Goal: Find specific page/section: Find specific page/section

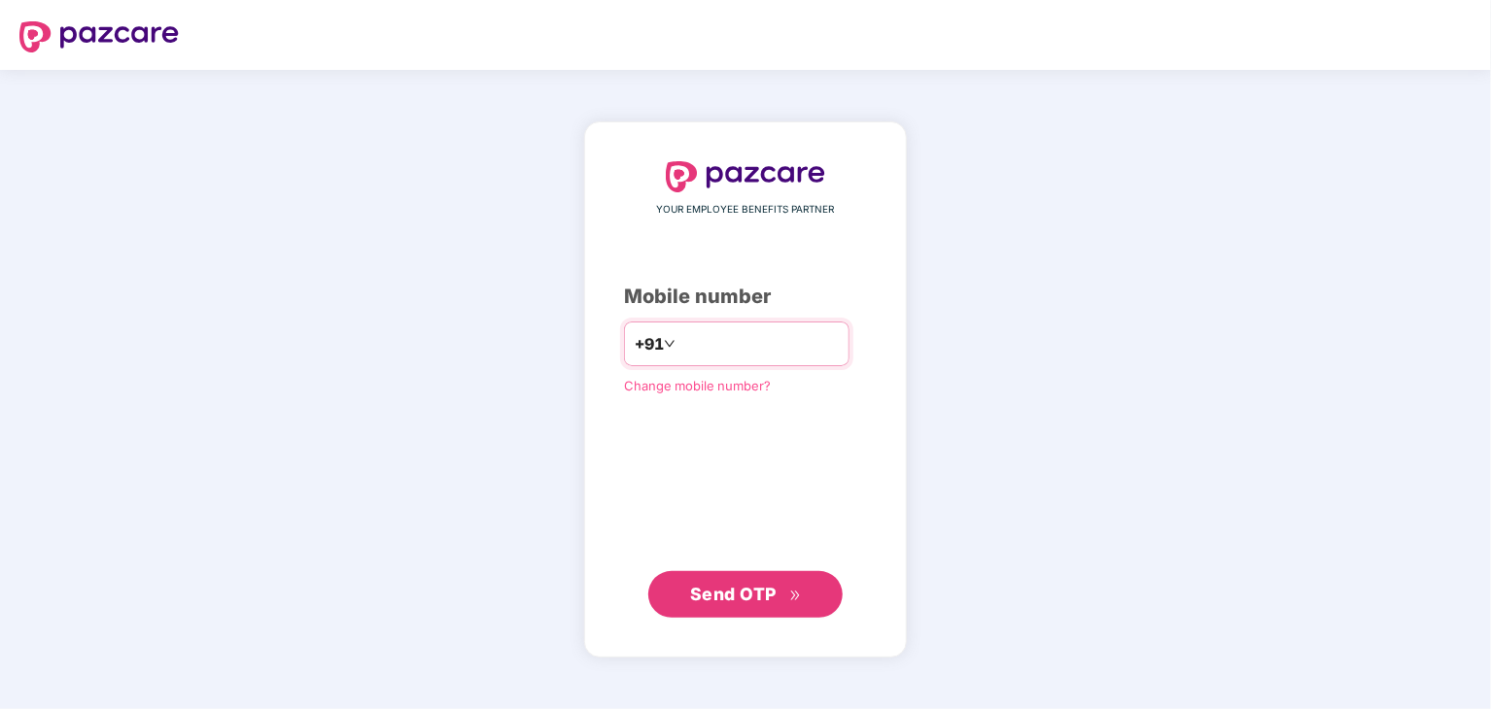
type input "**********"
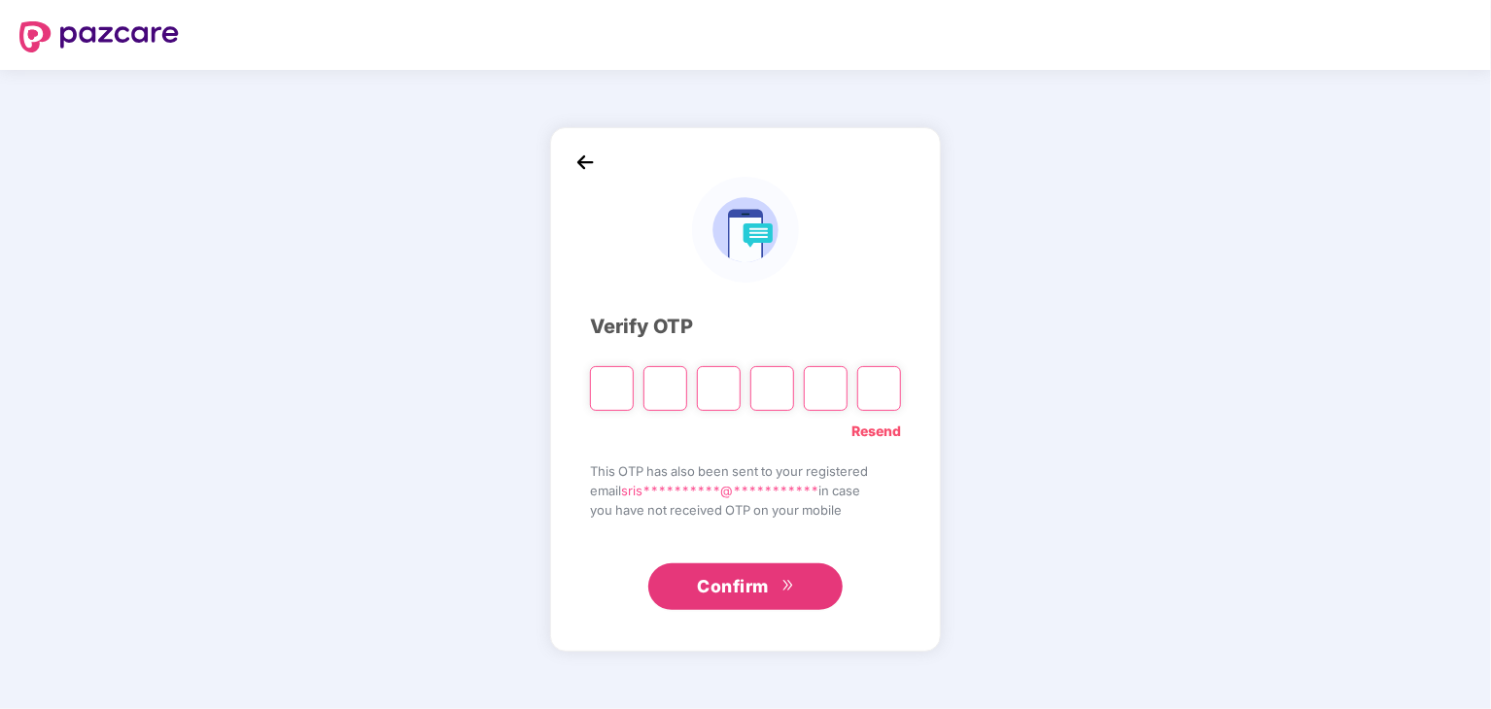
type input "*"
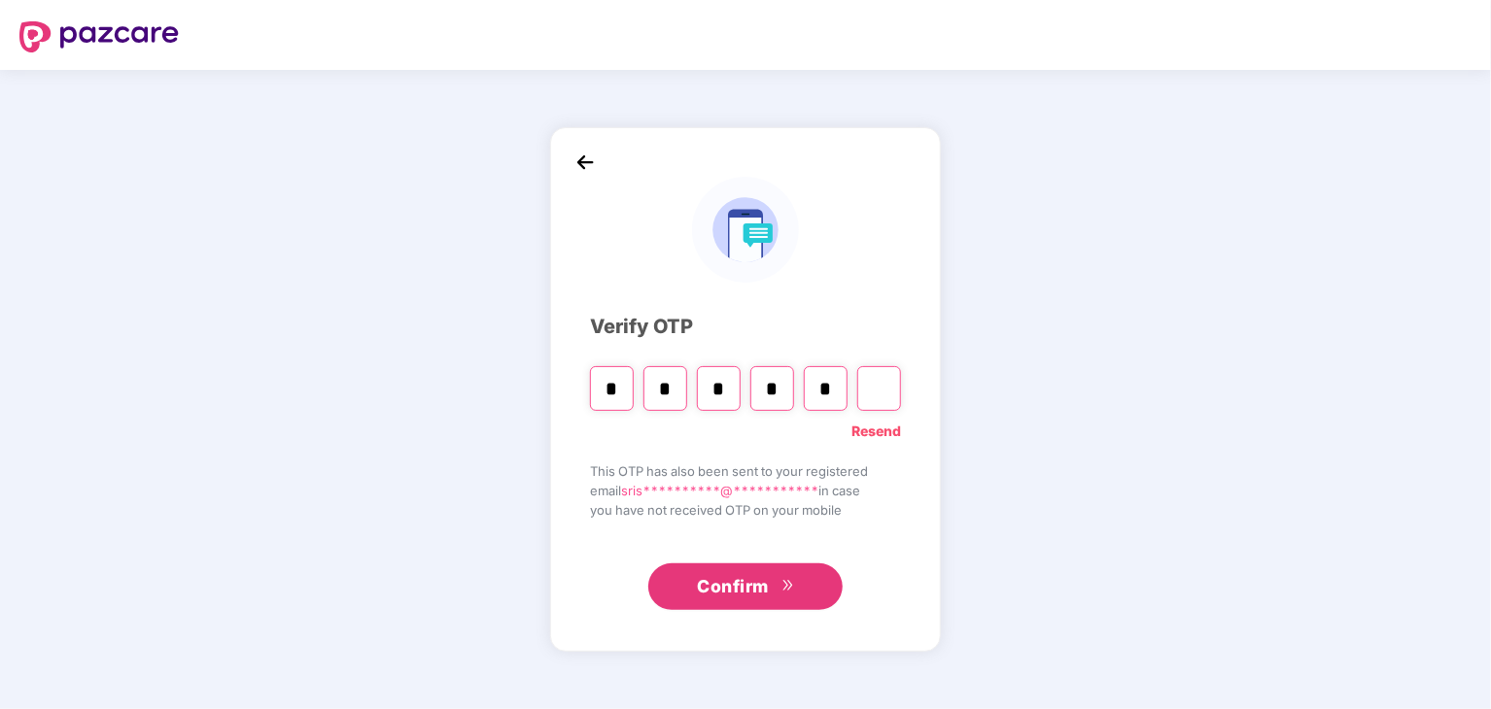
type input "*"
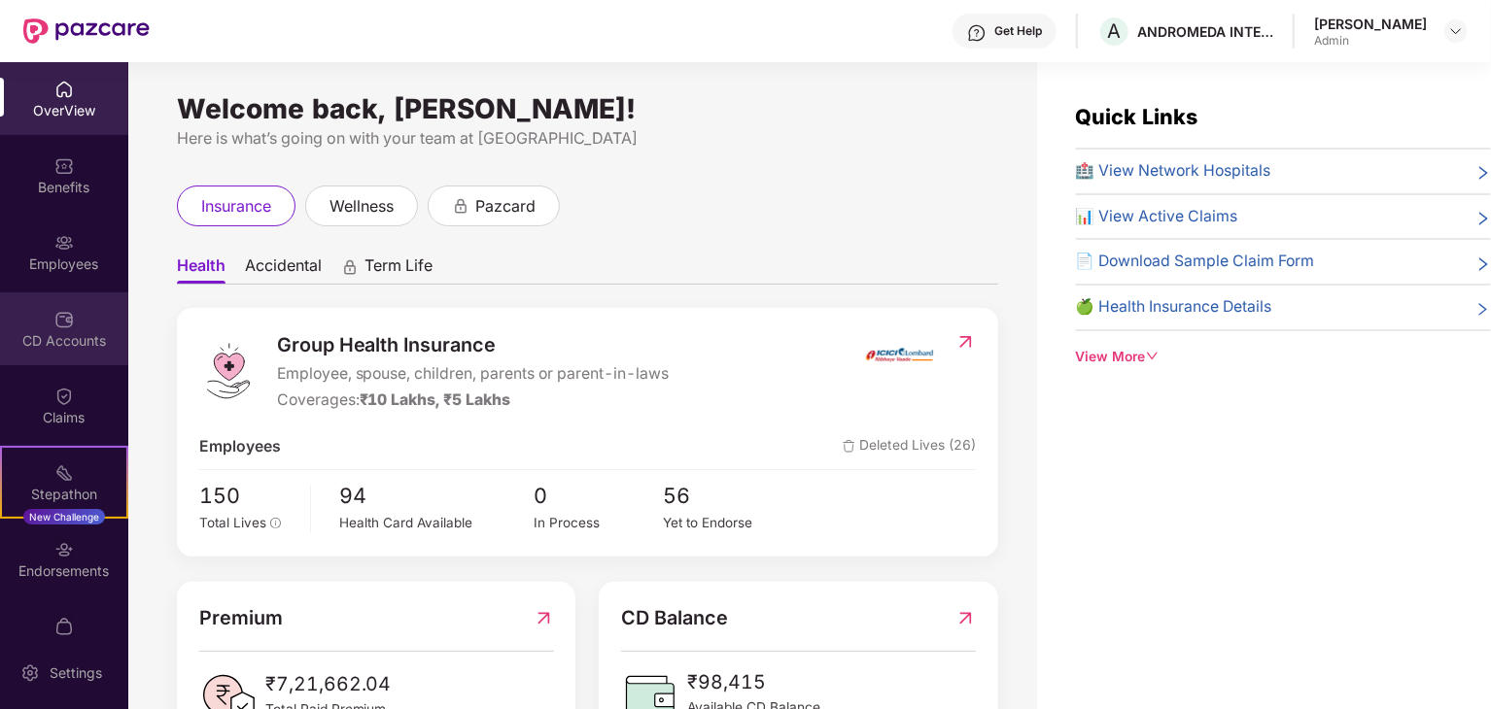
click at [56, 296] on div "CD Accounts" at bounding box center [64, 328] width 128 height 73
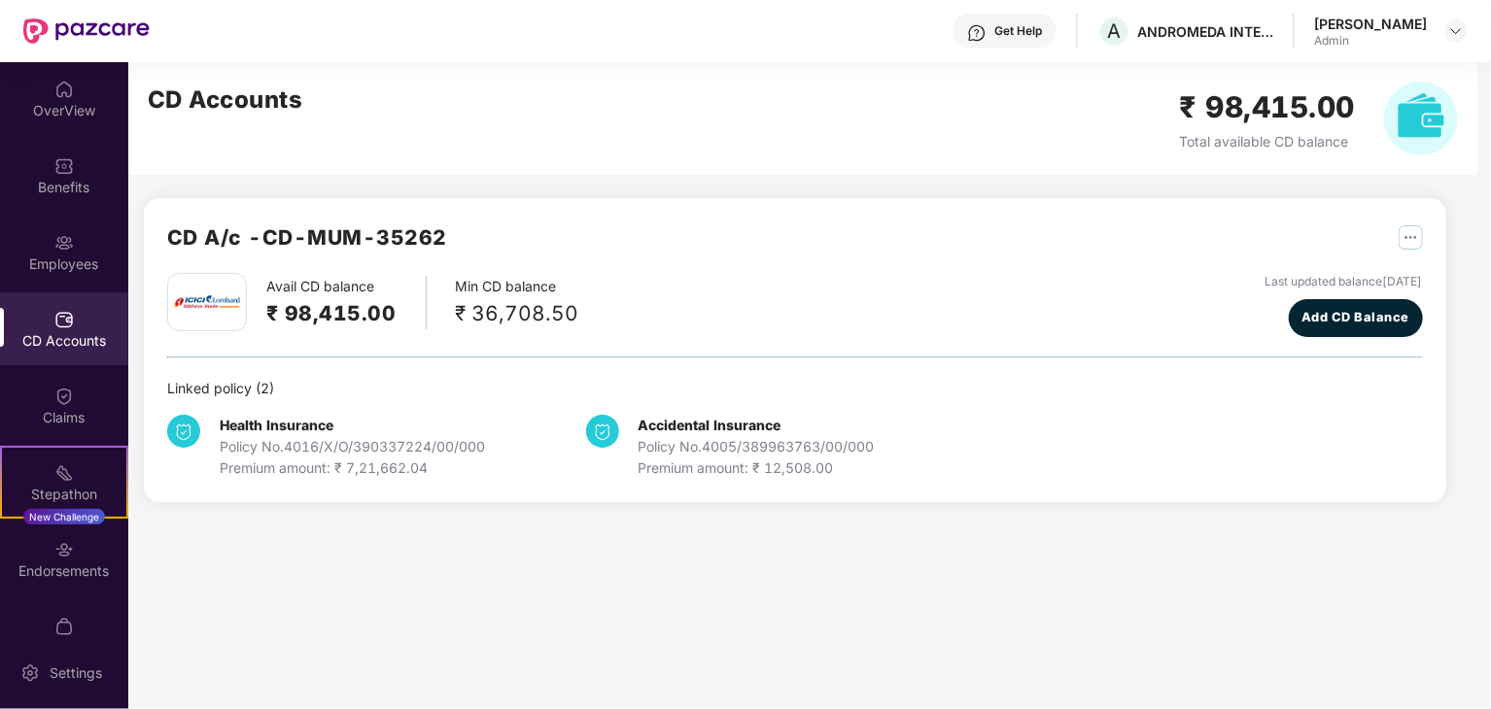
click at [56, 260] on div "Employees" at bounding box center [64, 264] width 128 height 19
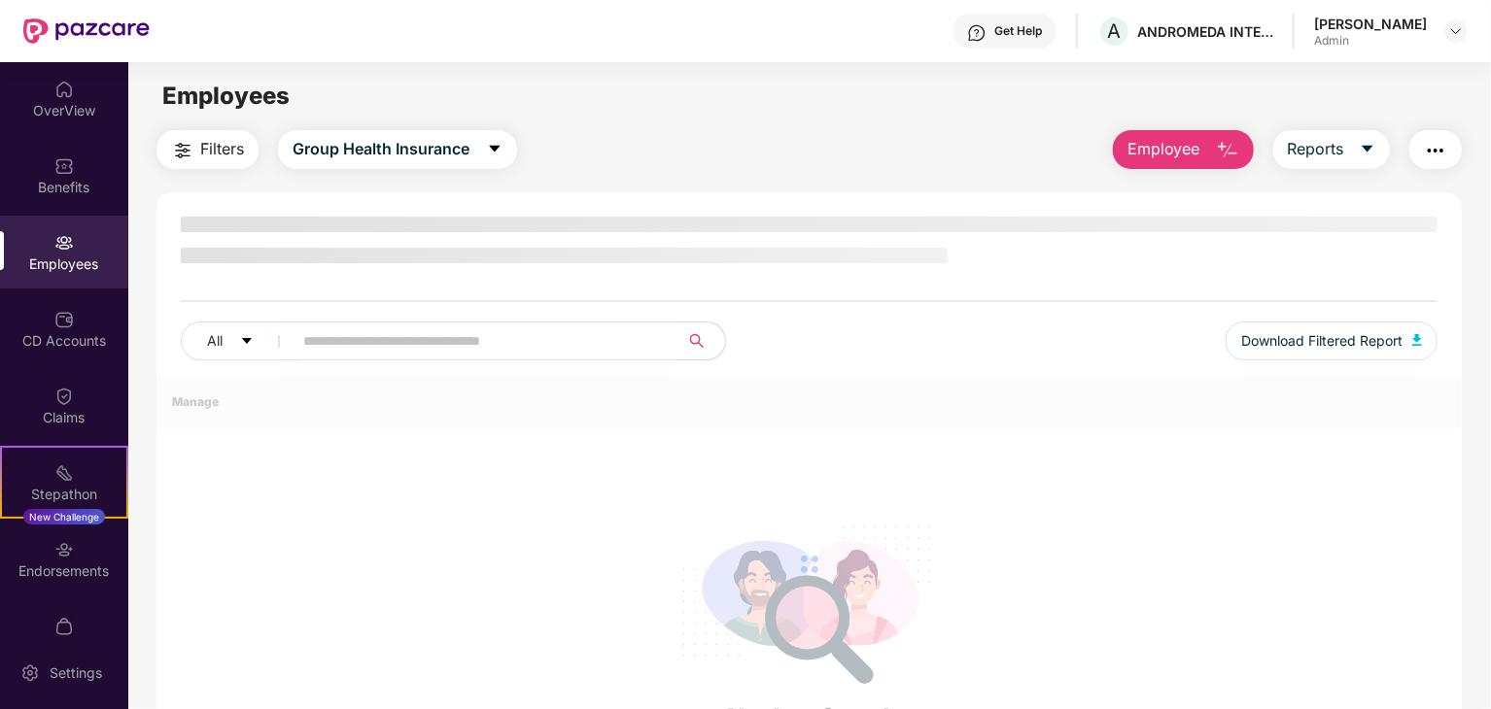
click at [56, 260] on div "Employees" at bounding box center [64, 264] width 128 height 19
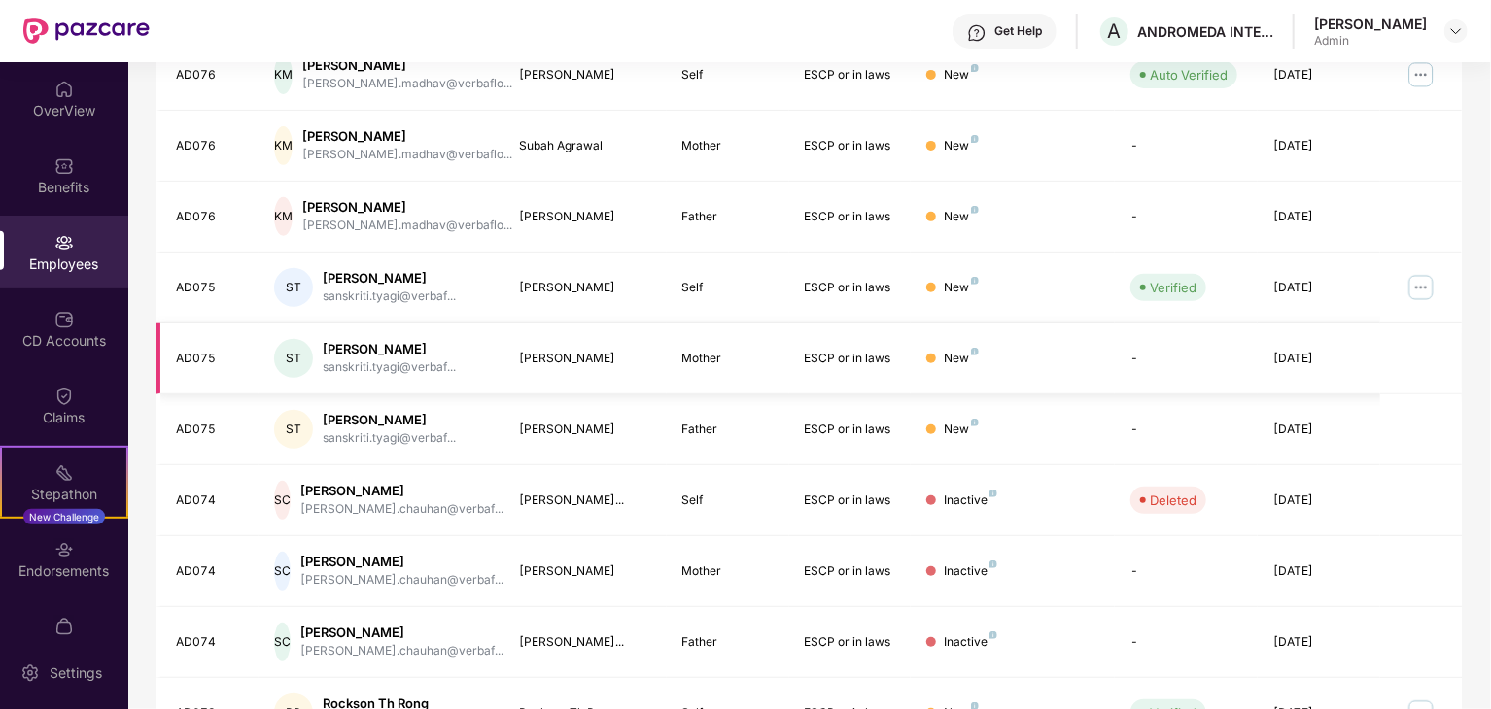
scroll to position [482, 0]
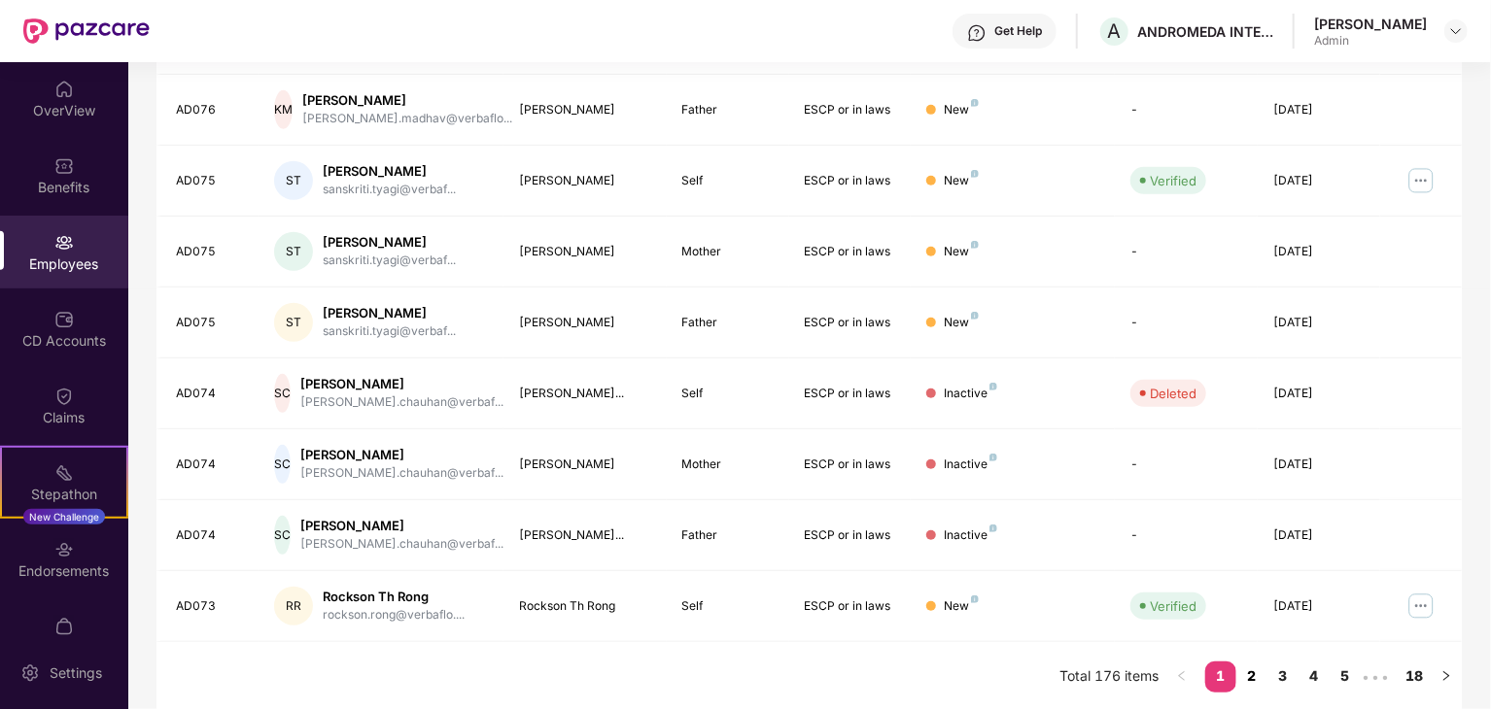
click at [1249, 669] on link "2" at bounding box center [1251, 676] width 31 height 29
